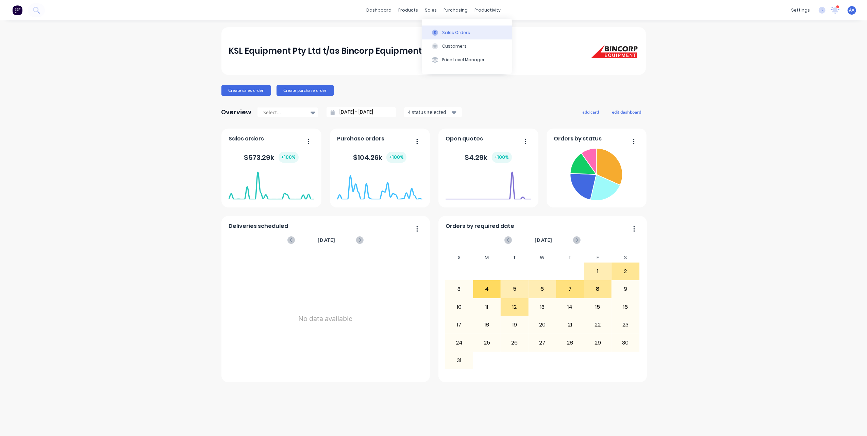
click at [438, 30] on div at bounding box center [435, 33] width 10 height 6
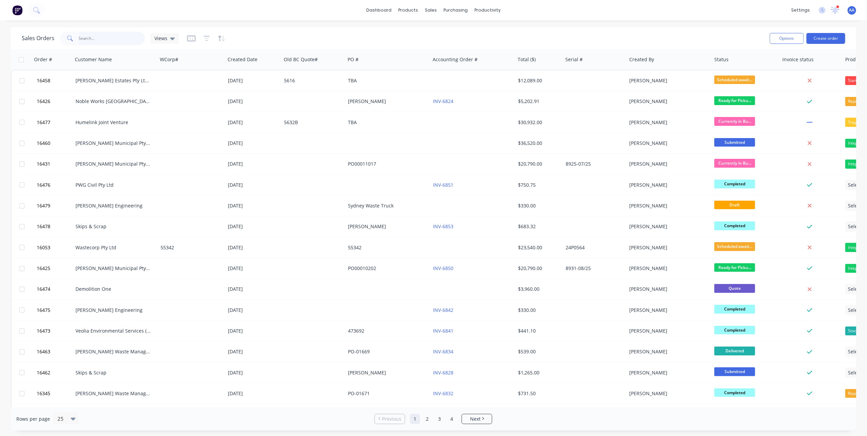
click at [110, 38] on input "text" at bounding box center [112, 39] width 66 height 14
type input "[PERSON_NAME]"
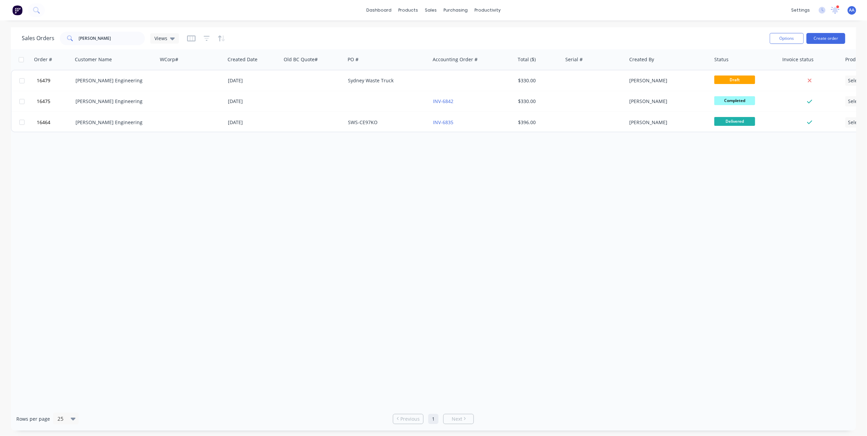
click at [557, 170] on div "Order # Customer Name WCorp# Created Date Old BC Quote# PO # Accounting Order #…" at bounding box center [433, 228] width 845 height 358
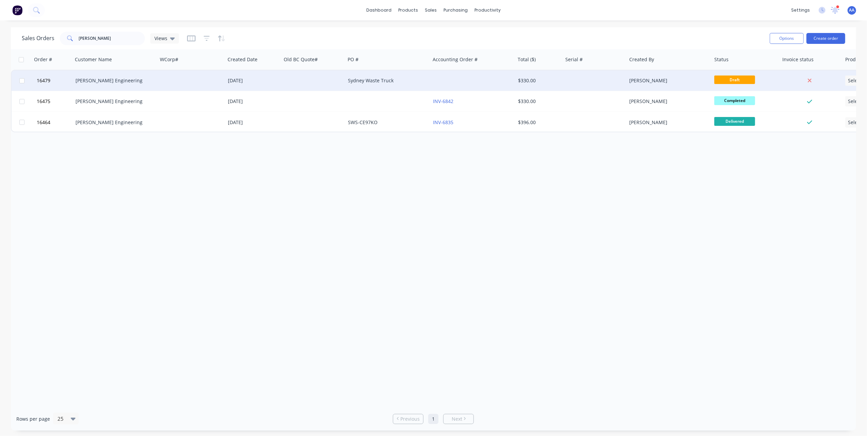
click at [118, 81] on div "[PERSON_NAME] Engineering" at bounding box center [112, 80] width 75 height 7
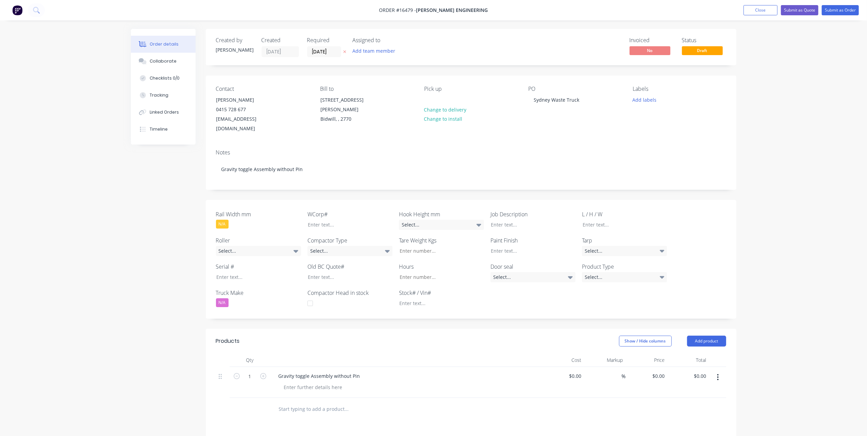
type input "$300.00"
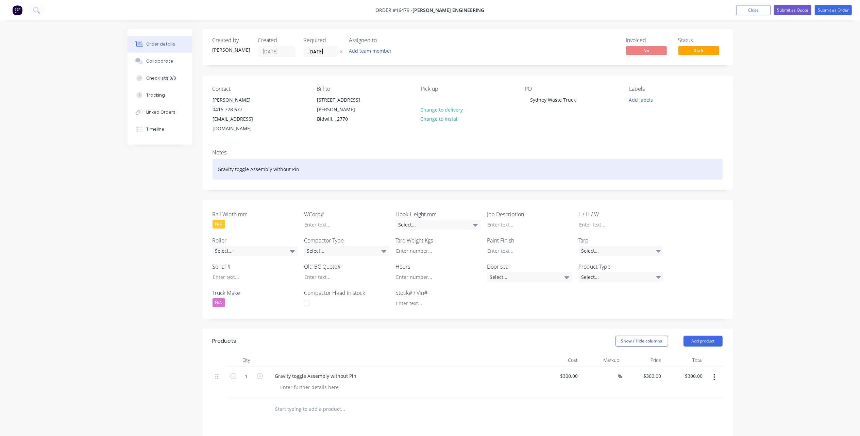
click at [286, 162] on div "Gravity toggle Assembly without Pin" at bounding box center [468, 169] width 510 height 21
drag, startPoint x: 302, startPoint y: 158, endPoint x: 189, endPoint y: 165, distance: 113.1
click at [189, 165] on div "Created by [PERSON_NAME] Created [DATE] Required [DATE] Assigned to Add team me…" at bounding box center [430, 311] width 605 height 564
paste div
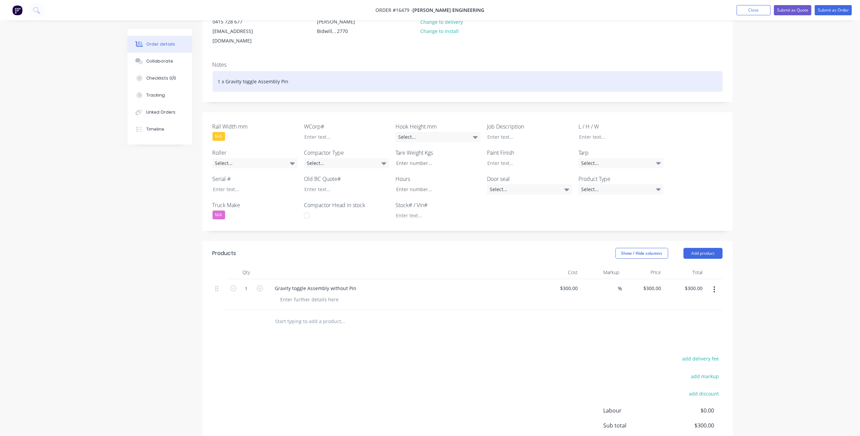
scroll to position [90, 0]
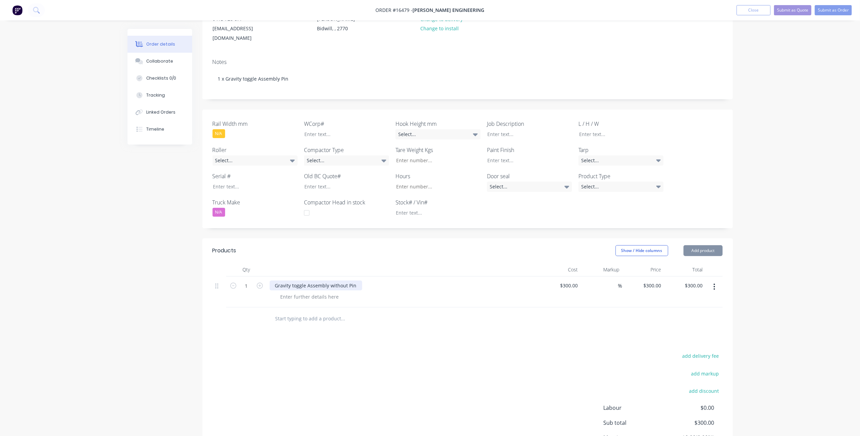
click at [341, 281] on div "Gravity toggle Assembly without Pin" at bounding box center [316, 286] width 92 height 10
drag, startPoint x: 356, startPoint y: 276, endPoint x: 254, endPoint y: 274, distance: 102.0
click at [255, 276] on div "1 Gravity toggle Assembly without Pin $300.00 $300.00 % $300.00 $300.00 $300.00…" at bounding box center [468, 291] width 510 height 31
paste div
click at [373, 351] on div "add delivery fee add markup add discount Labour $0.00 Sub total $300.00 Margin …" at bounding box center [468, 416] width 510 height 131
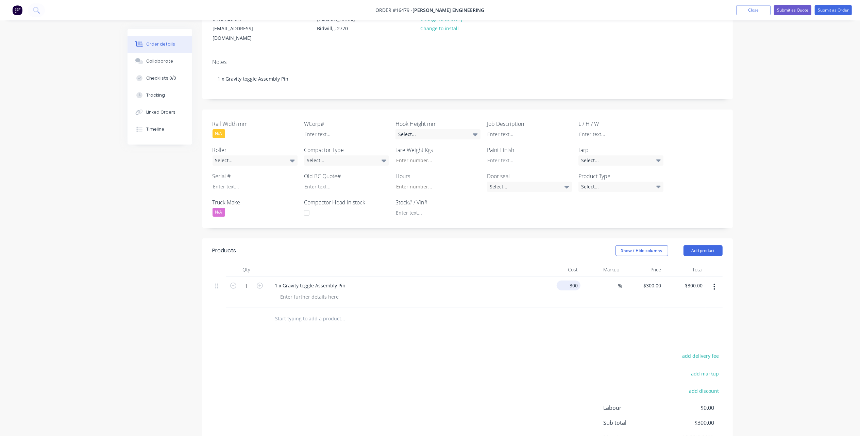
click at [569, 281] on div "300 $300.00" at bounding box center [569, 286] width 21 height 10
type input "$650.00"
click at [470, 373] on div "add delivery fee add markup add discount Labour $0.00 Sub total $650.00 Margin …" at bounding box center [468, 416] width 510 height 131
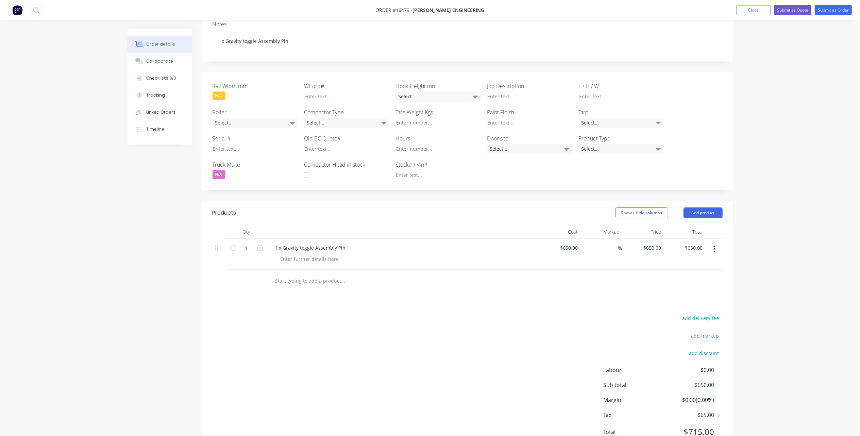
scroll to position [149, 0]
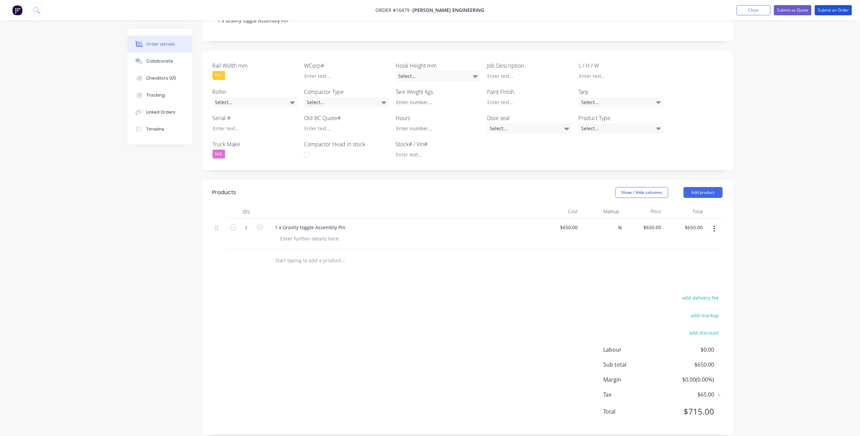
drag, startPoint x: 835, startPoint y: 10, endPoint x: 791, endPoint y: 33, distance: 50.6
click at [835, 10] on button "Submit as Order" at bounding box center [833, 10] width 37 height 10
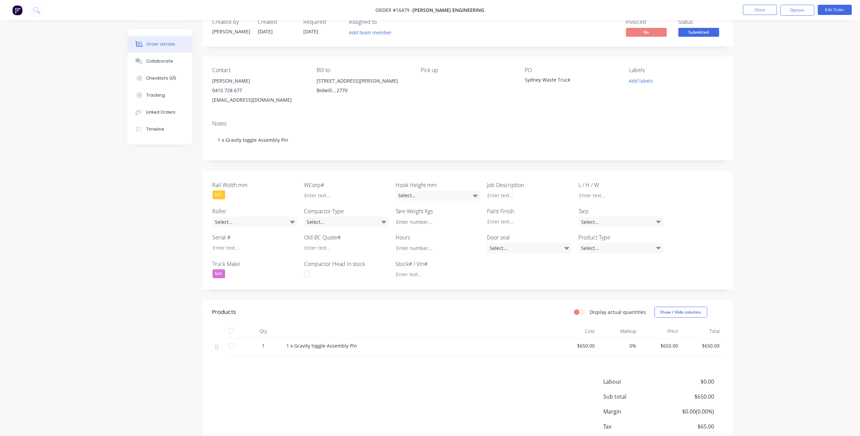
scroll to position [0, 0]
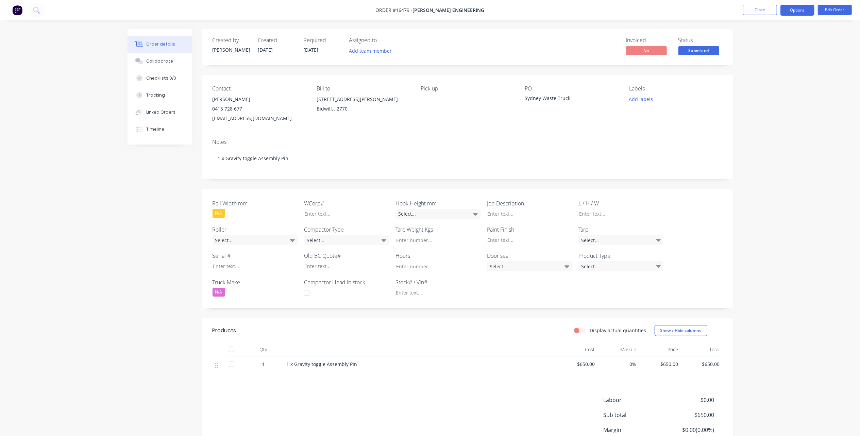
click at [801, 12] on button "Options" at bounding box center [797, 10] width 34 height 11
click at [768, 39] on div "Invoice" at bounding box center [777, 41] width 63 height 10
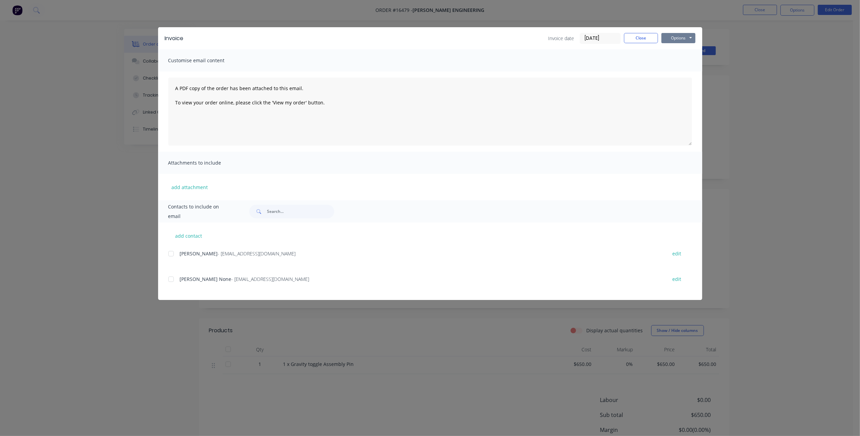
click at [685, 37] on button "Options" at bounding box center [678, 38] width 34 height 10
click at [681, 63] on button "Print" at bounding box center [683, 61] width 44 height 11
click at [635, 36] on button "Close" at bounding box center [641, 38] width 34 height 10
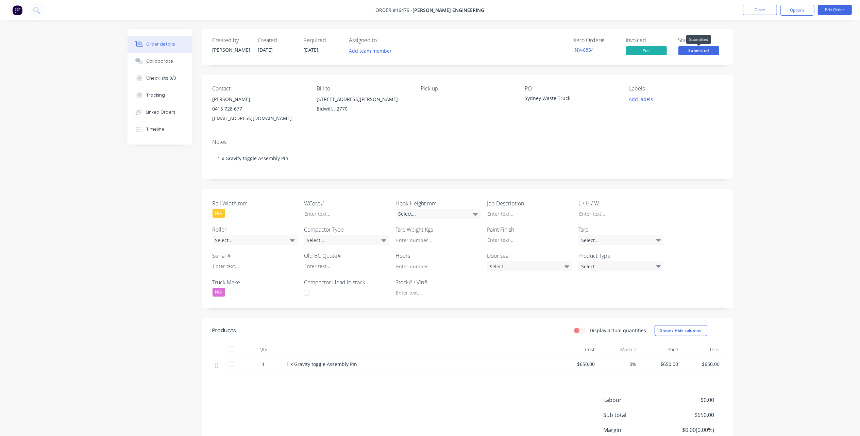
click at [702, 49] on span "Submitted" at bounding box center [698, 50] width 41 height 9
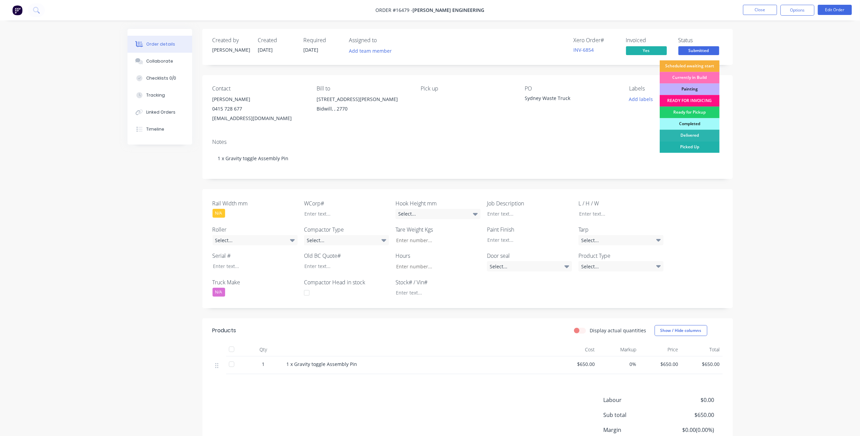
click at [692, 147] on div "Picked Up" at bounding box center [690, 147] width 60 height 12
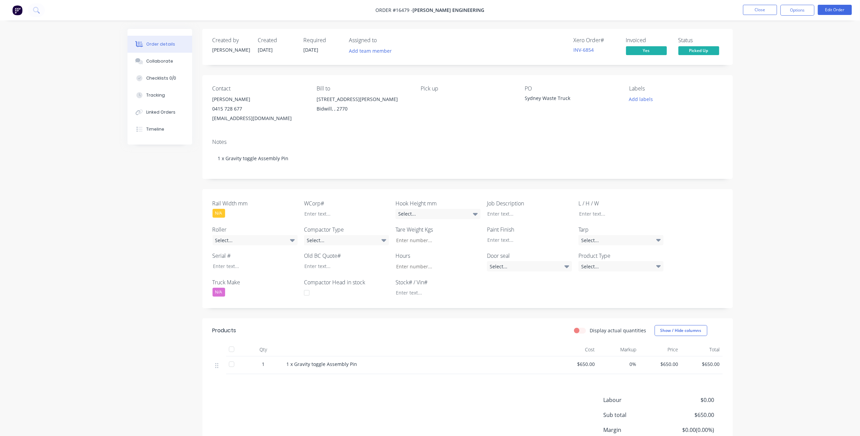
click at [744, 136] on div "Order details Collaborate Checklists 0/0 Tracking Linked Orders Timeline Order …" at bounding box center [430, 247] width 860 height 495
click at [200, 217] on div "Created by [PERSON_NAME] Created [DATE] Required [DATE] Assigned to Add team me…" at bounding box center [430, 262] width 605 height 466
click at [754, 11] on button "Close" at bounding box center [760, 10] width 34 height 10
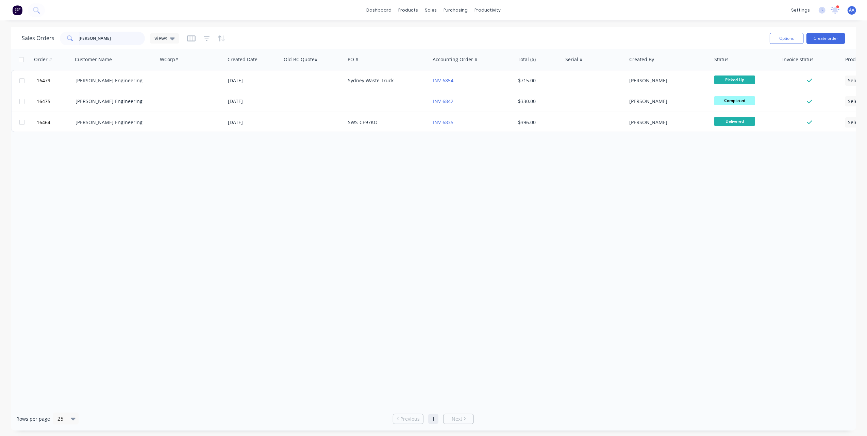
click at [108, 40] on input "[PERSON_NAME]" at bounding box center [112, 39] width 66 height 14
drag, startPoint x: 113, startPoint y: 41, endPoint x: 13, endPoint y: 40, distance: 100.7
click at [13, 40] on div "Sales Orders [PERSON_NAME] Views Options Create order" at bounding box center [433, 38] width 845 height 22
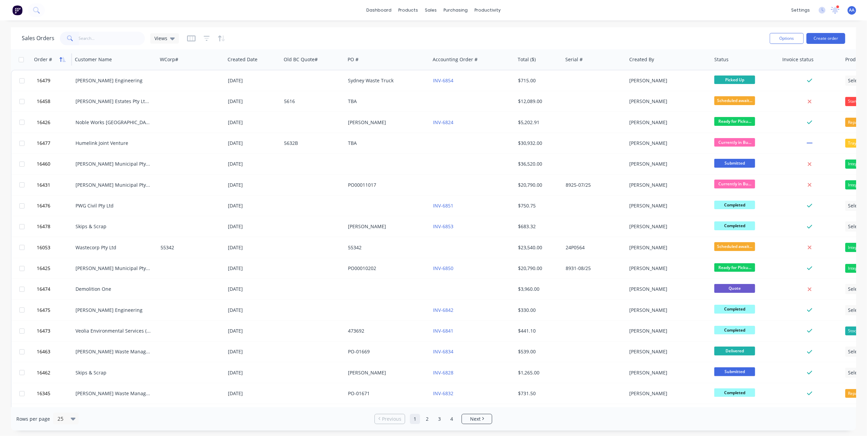
click at [63, 58] on icon "button" at bounding box center [64, 59] width 3 height 5
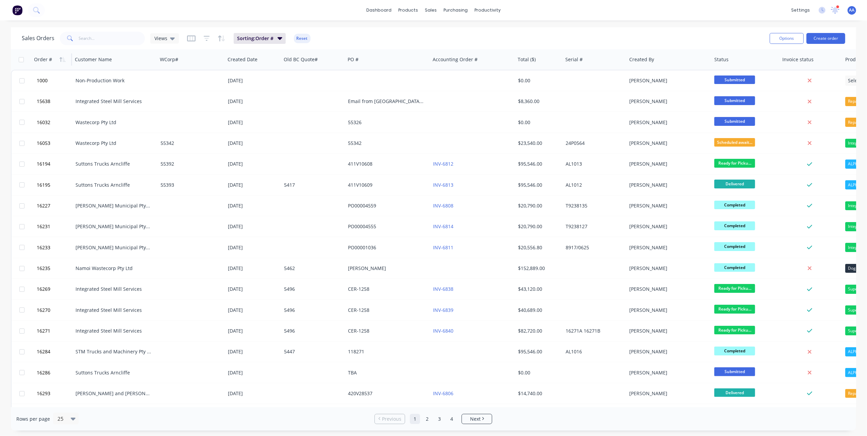
click at [63, 58] on icon "button" at bounding box center [64, 59] width 3 height 5
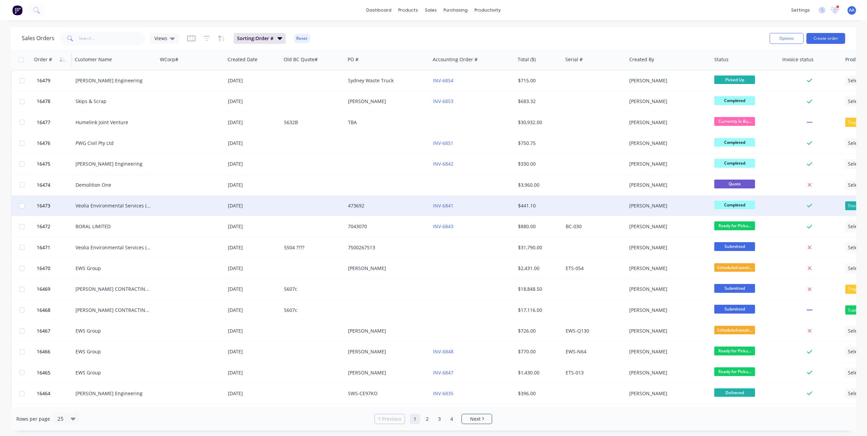
drag, startPoint x: 170, startPoint y: 105, endPoint x: 25, endPoint y: 214, distance: 181.5
click at [170, 105] on div at bounding box center [192, 101] width 68 height 20
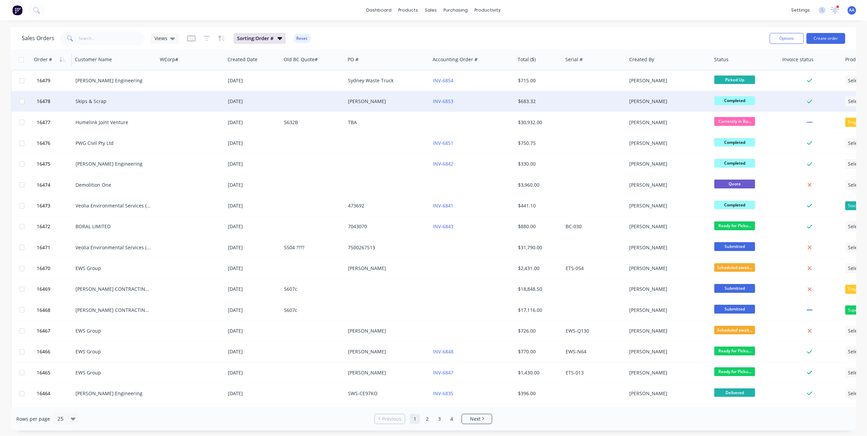
click at [92, 104] on div "Skips & Scrap" at bounding box center [112, 101] width 75 height 7
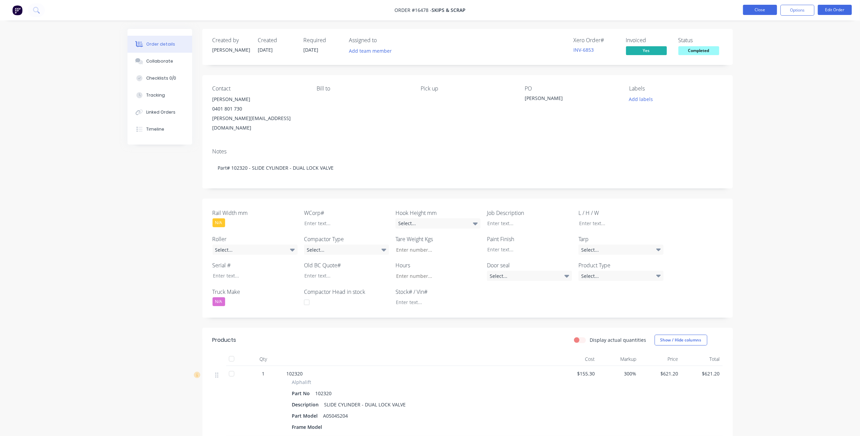
click at [770, 9] on button "Close" at bounding box center [760, 10] width 34 height 10
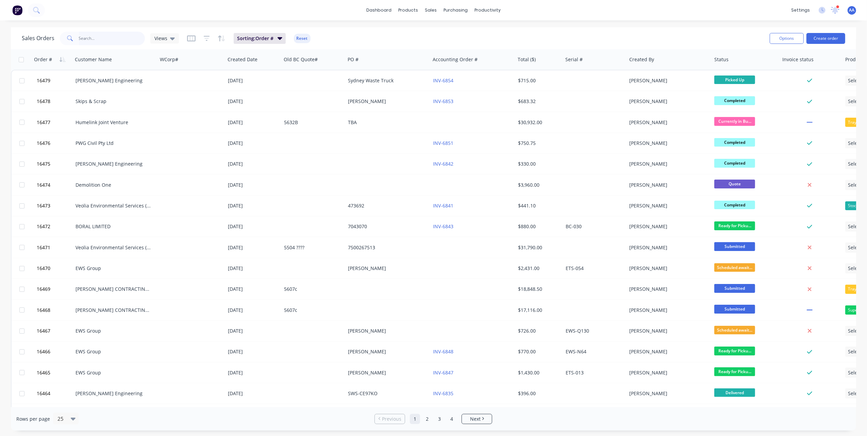
click at [120, 37] on input "text" at bounding box center [112, 39] width 66 height 14
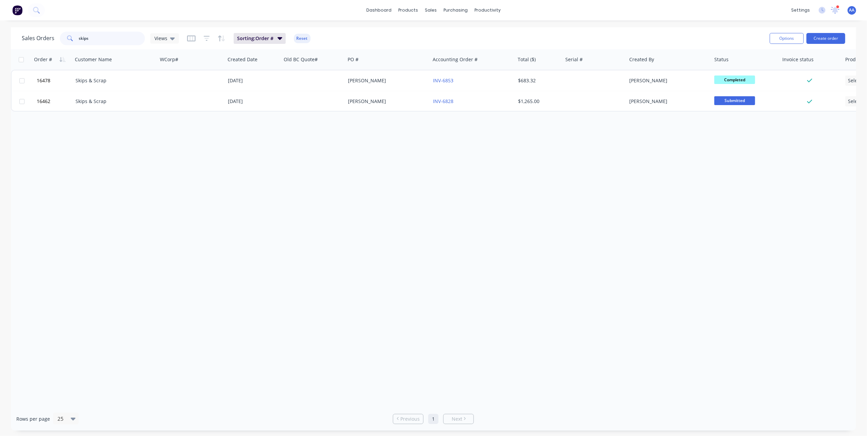
drag, startPoint x: 103, startPoint y: 35, endPoint x: 112, endPoint y: 30, distance: 10.2
click at [103, 35] on input "skips" at bounding box center [112, 39] width 66 height 14
type input "skip"
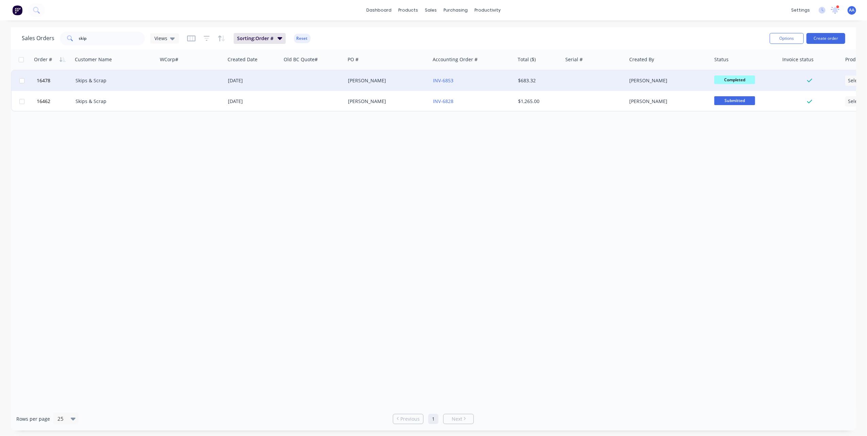
click at [83, 80] on div "Skips & Scrap" at bounding box center [112, 80] width 75 height 7
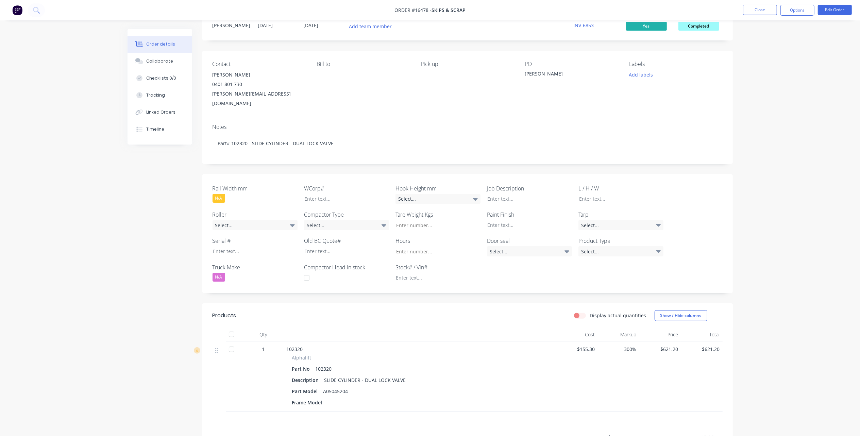
scroll to position [45, 0]
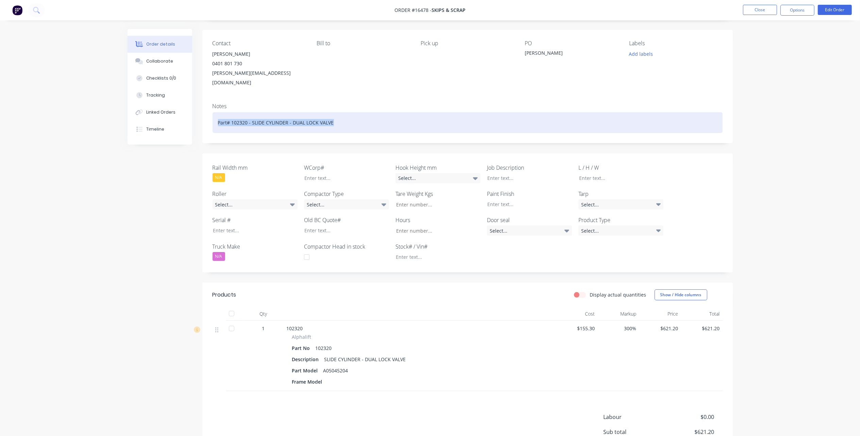
drag, startPoint x: 337, startPoint y: 113, endPoint x: 209, endPoint y: 113, distance: 127.9
click at [209, 113] on div "Notes Part# 102320 - SLIDE CYLINDER - DUAL LOCK VALVE" at bounding box center [467, 121] width 530 height 46
copy div "Part# 102320 - SLIDE CYLINDER - DUAL LOCK VALVE"
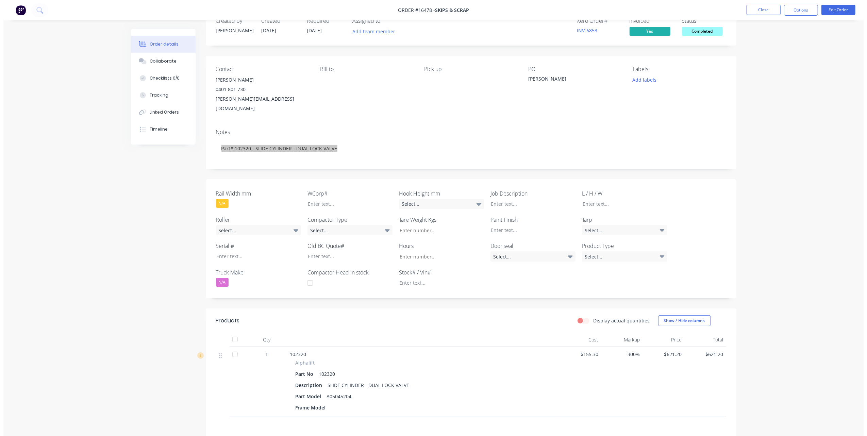
scroll to position [0, 0]
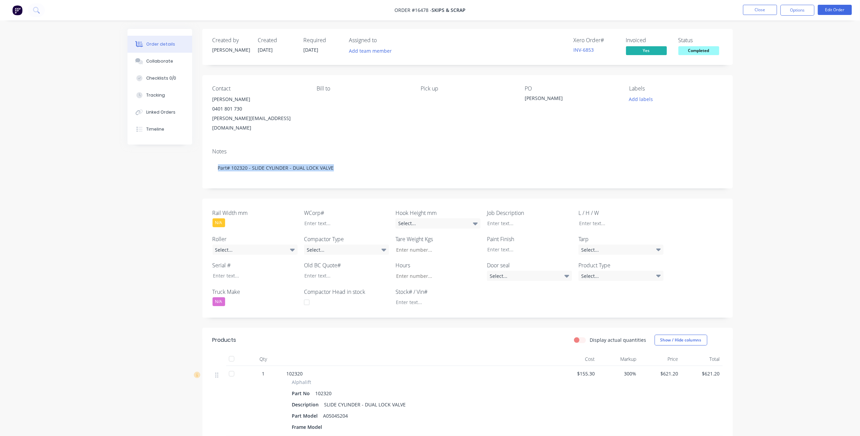
drag, startPoint x: 564, startPoint y: 99, endPoint x: 522, endPoint y: 98, distance: 42.9
click at [522, 98] on div "Contact [PERSON_NAME] [PHONE_NUMBER] [PERSON_NAME][EMAIL_ADDRESS][DOMAIN_NAME] …" at bounding box center [467, 109] width 530 height 68
copy div "[PERSON_NAME]"
click at [769, 7] on button "Close" at bounding box center [760, 10] width 34 height 10
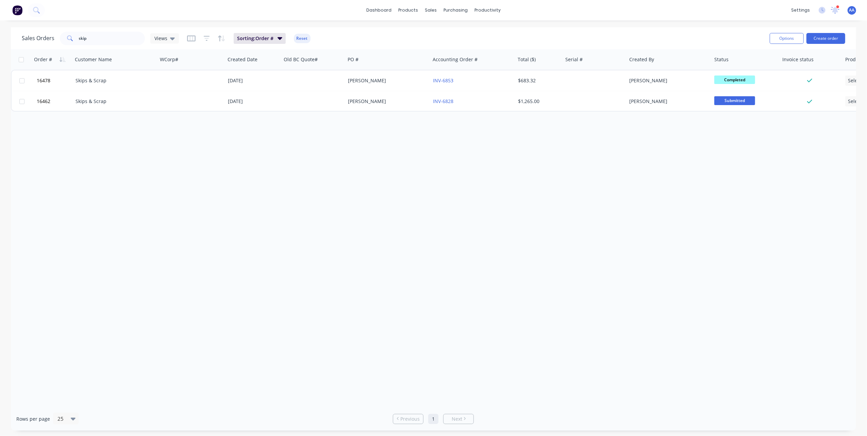
click at [388, 202] on div "Order # Customer Name WCorp# Created Date Old BC Quote# PO # Accounting Order #…" at bounding box center [433, 228] width 845 height 358
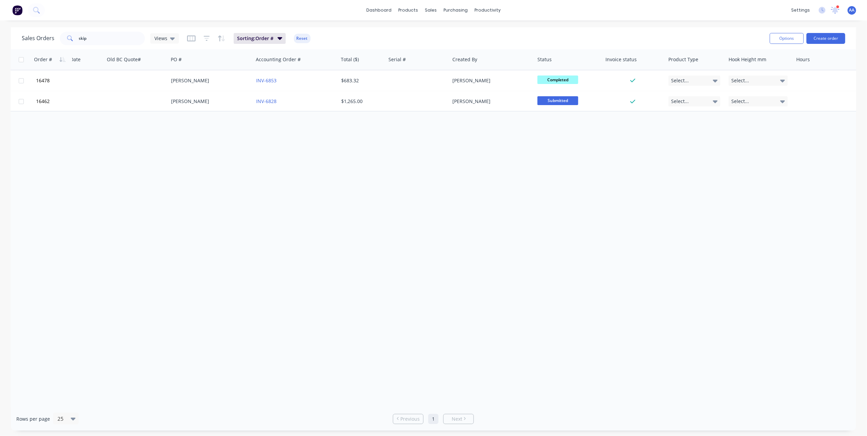
scroll to position [0, 272]
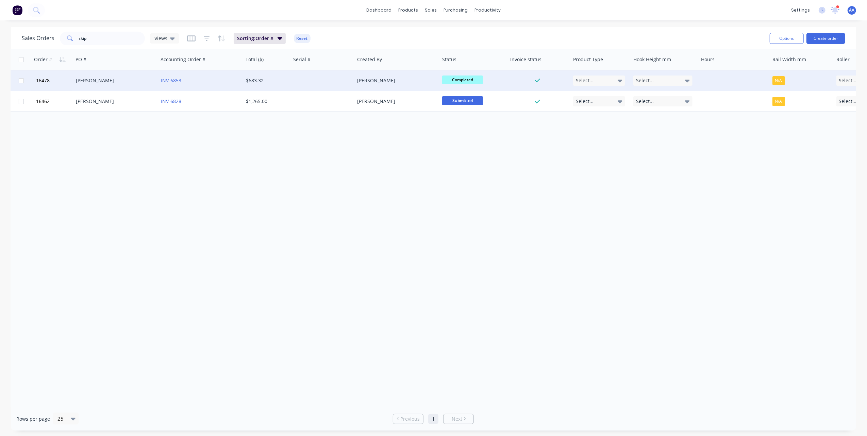
click at [468, 78] on span "Completed" at bounding box center [462, 79] width 41 height 9
click at [463, 114] on span "Scheduled awaiting start" at bounding box center [473, 114] width 57 height 6
click at [383, 146] on div "Order # Customer Name WCorp# Created Date Old BC Quote# PO # Accounting Order #…" at bounding box center [433, 228] width 845 height 358
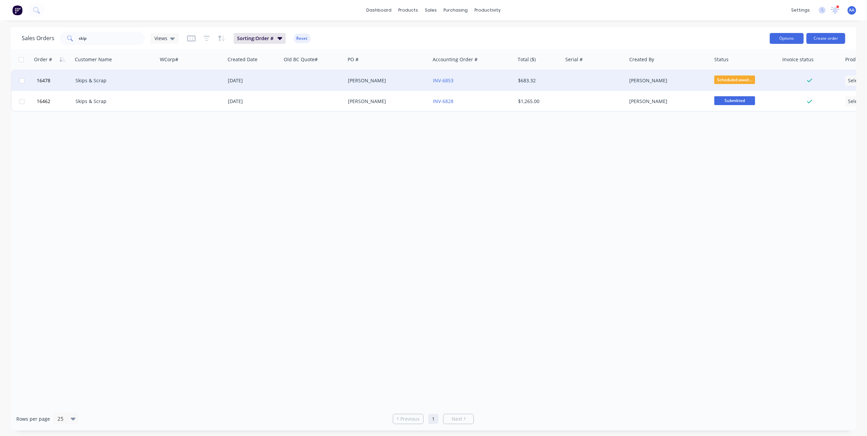
click at [794, 39] on button "Options" at bounding box center [786, 38] width 34 height 11
click at [18, 13] on img at bounding box center [17, 10] width 10 height 10
